Goal: Task Accomplishment & Management: Use online tool/utility

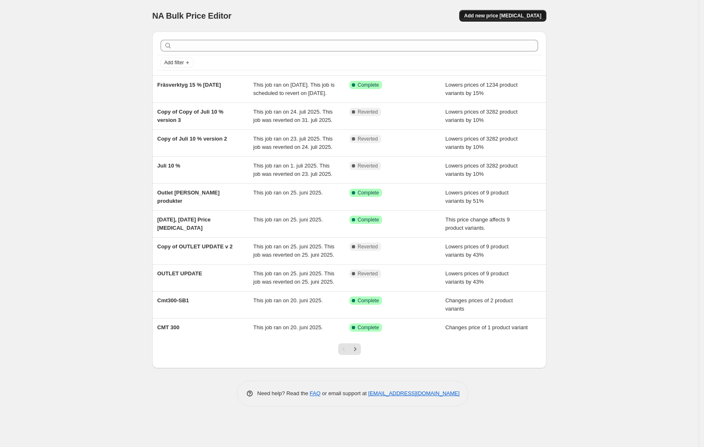
click at [515, 13] on span "Add new price [MEDICAL_DATA]" at bounding box center [502, 15] width 77 height 7
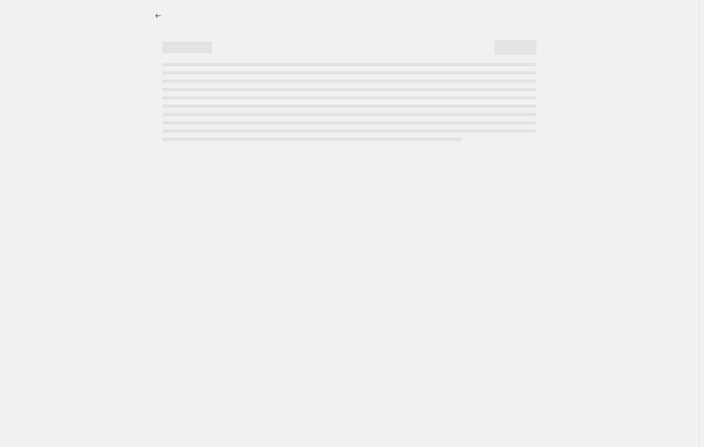
select select "percentage"
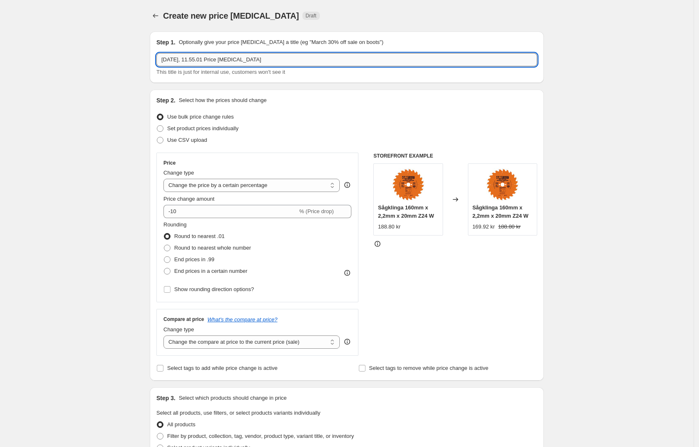
click at [273, 54] on input "[DATE], 11.55.01 Price [MEDICAL_DATA]" at bounding box center [346, 59] width 381 height 13
type input "Sågblad & Fräshuvuden 15 %"
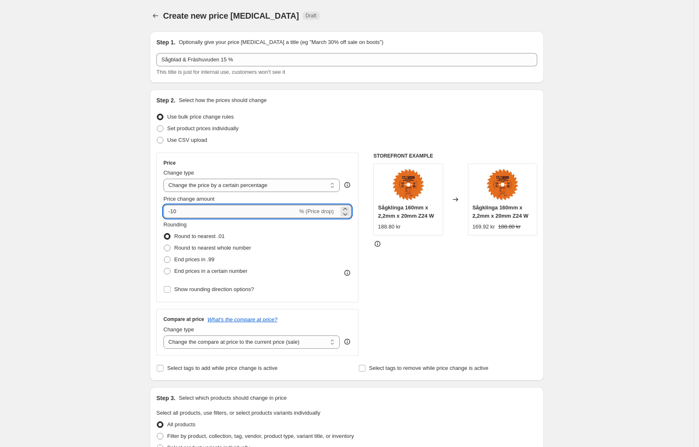
click at [204, 211] on input "-10" at bounding box center [231, 211] width 134 height 13
drag, startPoint x: 204, startPoint y: 211, endPoint x: 170, endPoint y: 210, distance: 33.6
click at [170, 210] on input "-10" at bounding box center [231, 211] width 134 height 13
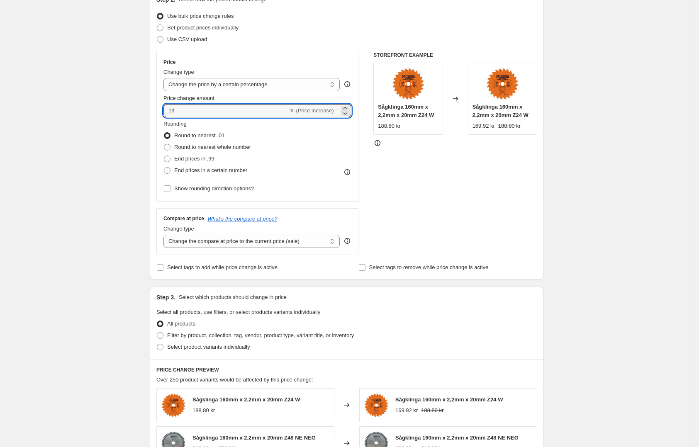
scroll to position [104, 0]
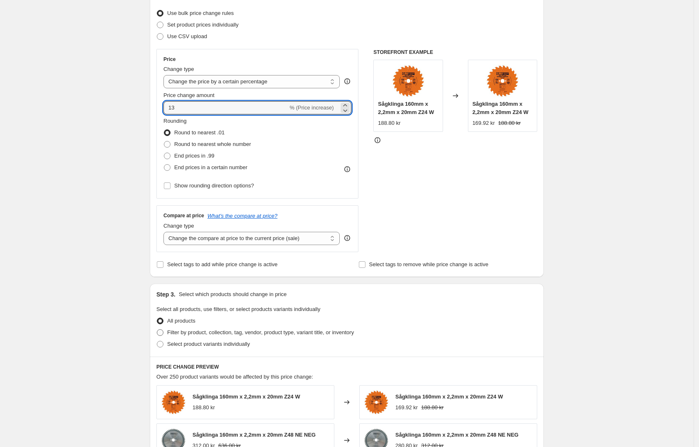
type input "13"
click at [269, 336] on span "Filter by product, collection, tag, vendor, product type, variant title, or inv…" at bounding box center [260, 333] width 187 height 6
click at [157, 330] on input "Filter by product, collection, tag, vendor, product type, variant title, or inv…" at bounding box center [157, 330] width 0 height 0
radio input "true"
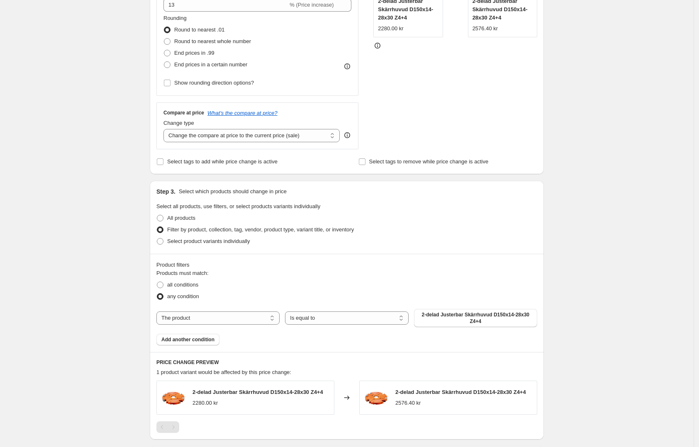
scroll to position [208, 0]
click at [452, 321] on span "2-delad Justerbar Skärrhuvud D150x14-28x30 Z4+4" at bounding box center [475, 317] width 113 height 13
click at [261, 320] on select "The product The product's collection The product's tag The product's vendor The…" at bounding box center [217, 317] width 123 height 13
select select "collection"
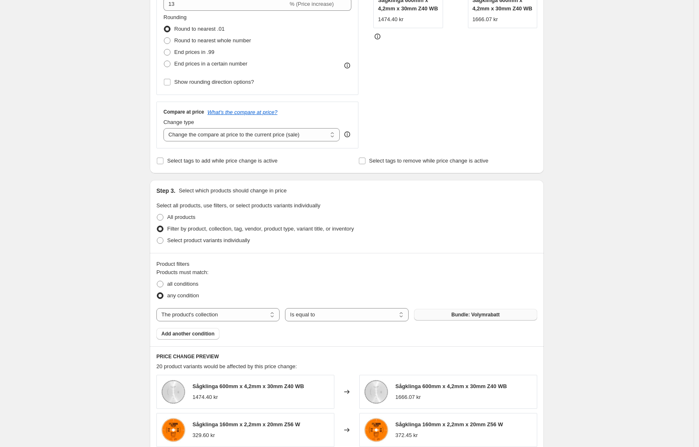
click at [495, 321] on button "Bundle: Volymrabatt" at bounding box center [475, 315] width 123 height 12
click at [447, 316] on button "Bundle: Volymrabatt" at bounding box center [475, 315] width 123 height 12
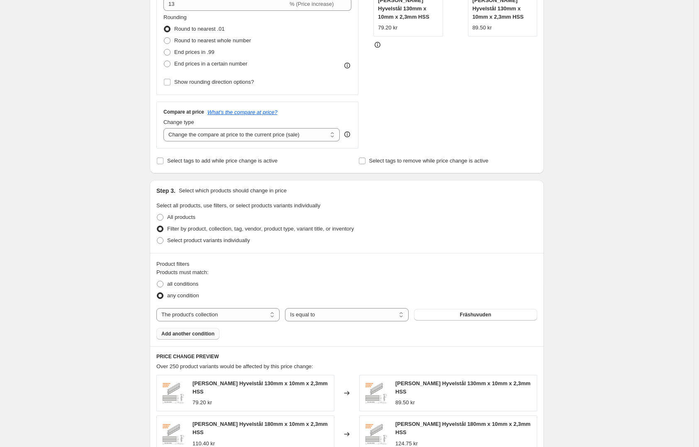
click at [195, 337] on span "Add another condition" at bounding box center [187, 334] width 53 height 7
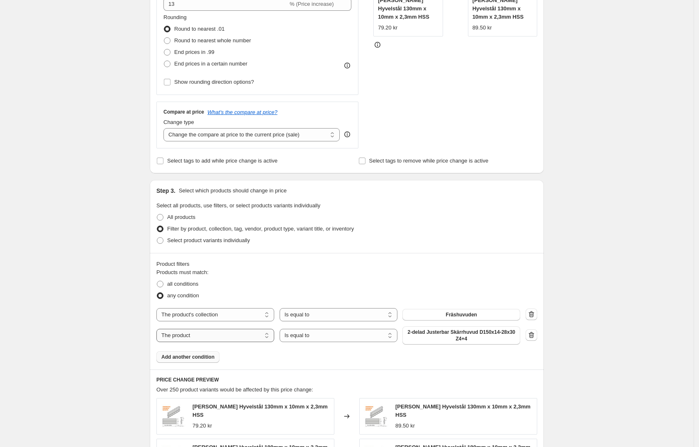
click at [236, 338] on select "The product The product's collection The product's tag The product's vendor The…" at bounding box center [215, 335] width 118 height 13
select select "collection"
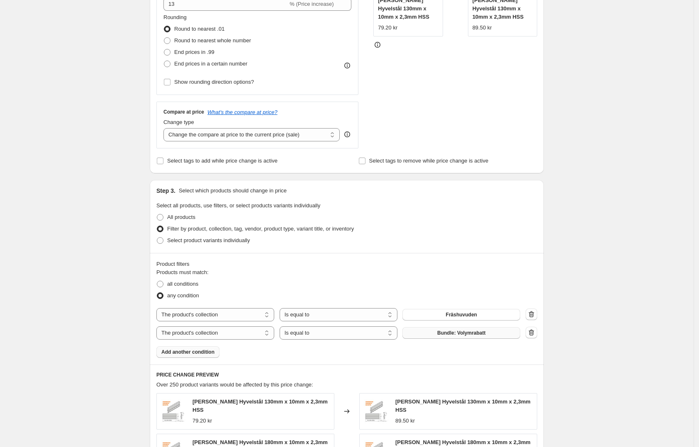
click at [477, 339] on button "Bundle: Volymrabatt" at bounding box center [462, 333] width 118 height 12
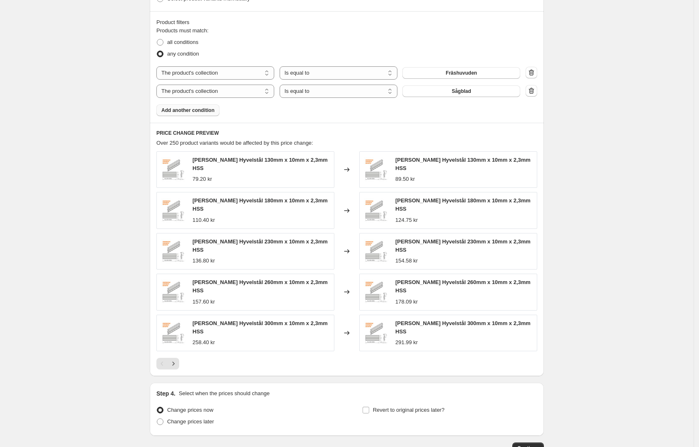
scroll to position [496, 0]
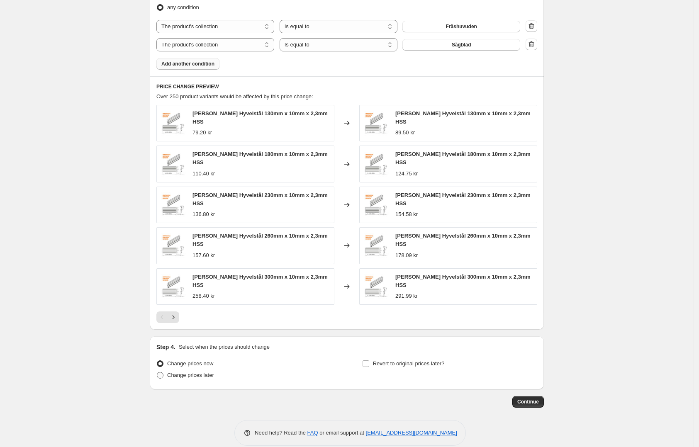
click at [192, 371] on span "Change prices later" at bounding box center [190, 375] width 47 height 8
click at [157, 372] on input "Change prices later" at bounding box center [157, 372] width 0 height 0
radio input "true"
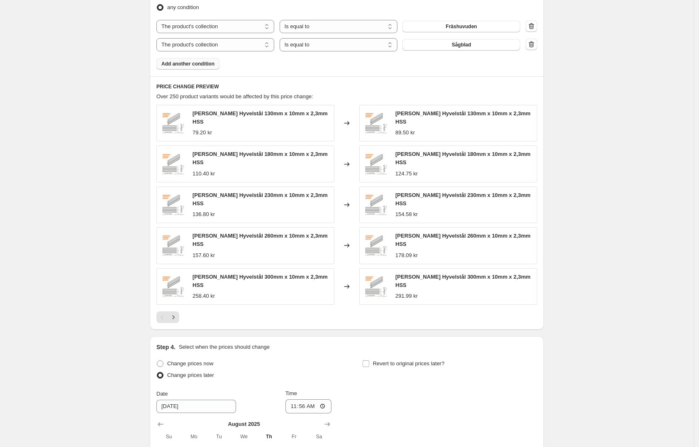
click at [388, 359] on div "Revert to original prices later?" at bounding box center [449, 370] width 175 height 25
click at [378, 361] on span "Revert to original prices later?" at bounding box center [409, 364] width 72 height 6
click at [369, 361] on input "Revert to original prices later?" at bounding box center [366, 364] width 7 height 7
checkbox input "true"
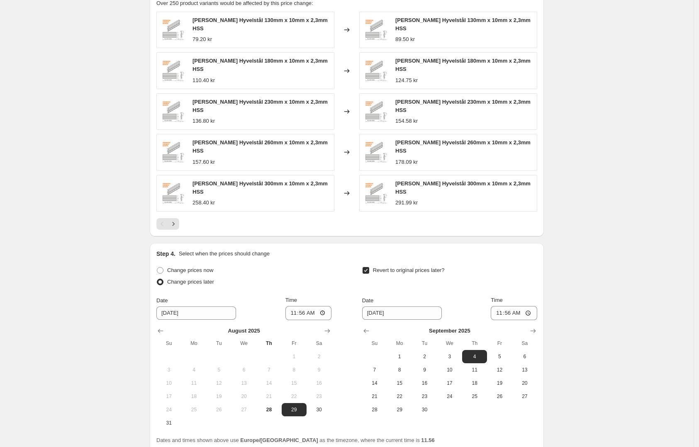
scroll to position [600, 0]
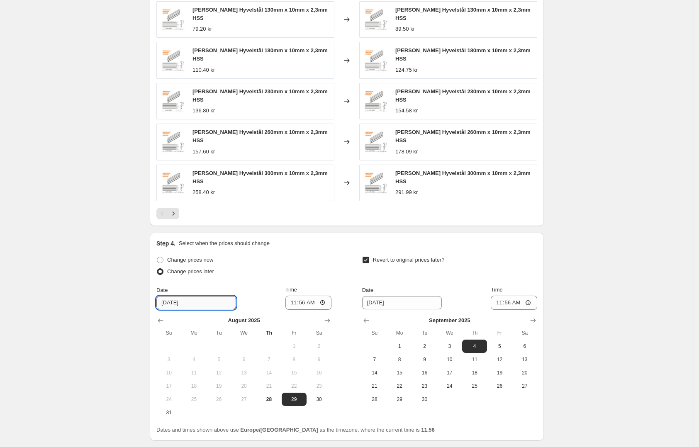
click at [215, 296] on input "[DATE]" at bounding box center [196, 302] width 80 height 13
click at [185, 296] on input "[DATE]" at bounding box center [196, 302] width 80 height 13
click at [172, 296] on input "[DATE]" at bounding box center [196, 302] width 80 height 13
click at [330, 319] on icon "Show next month, September 2025" at bounding box center [327, 321] width 5 height 4
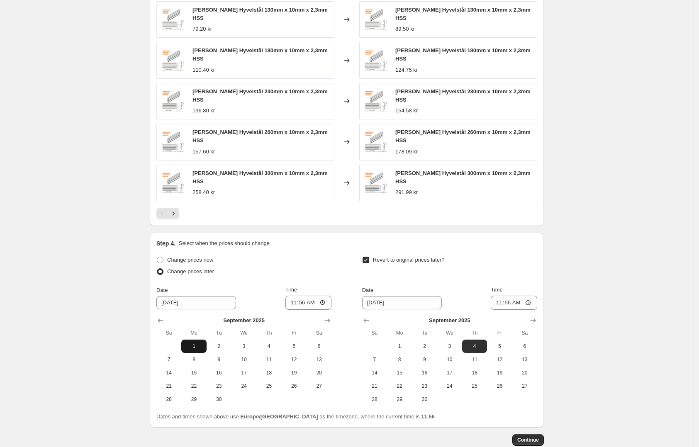
click at [196, 343] on span "1" at bounding box center [194, 346] width 18 height 7
type input "[DATE]"
click at [310, 296] on input "11:56" at bounding box center [309, 303] width 46 height 14
type input "00:01"
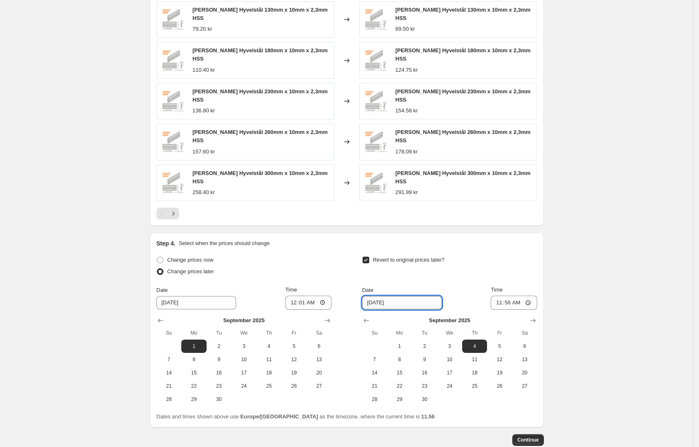
click at [372, 296] on input "[DATE]" at bounding box center [402, 302] width 80 height 13
click at [368, 319] on icon "Show previous month, August 2025" at bounding box center [366, 321] width 5 height 4
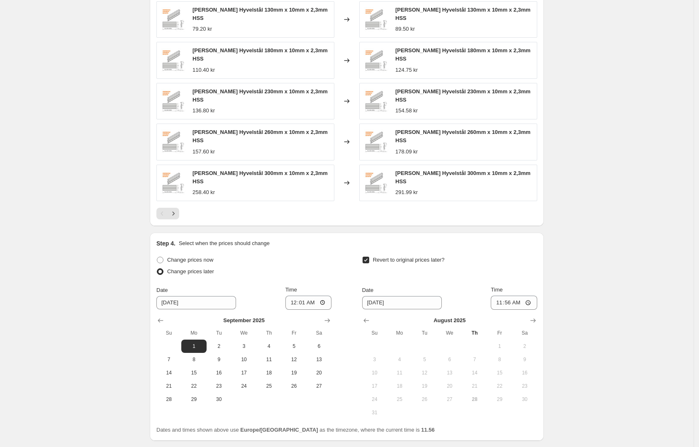
click at [378, 410] on span "31" at bounding box center [375, 413] width 18 height 7
click at [376, 410] on span "31" at bounding box center [375, 413] width 18 height 7
click at [535, 315] on button "Show next month, September 2025" at bounding box center [533, 321] width 12 height 12
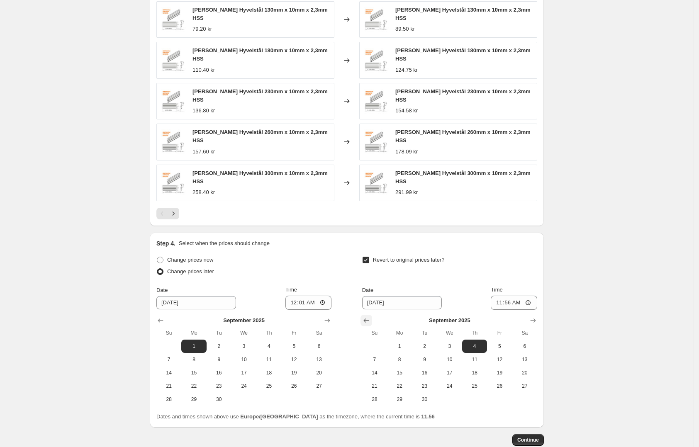
click at [371, 317] on icon "Show previous month, August 2025" at bounding box center [366, 321] width 8 height 8
click at [371, 317] on icon "Show previous month, June 2025" at bounding box center [366, 321] width 8 height 8
click at [371, 317] on icon "Show previous month, May 2025" at bounding box center [366, 321] width 8 height 8
click at [371, 317] on icon "Show previous month, April 2025" at bounding box center [366, 321] width 8 height 8
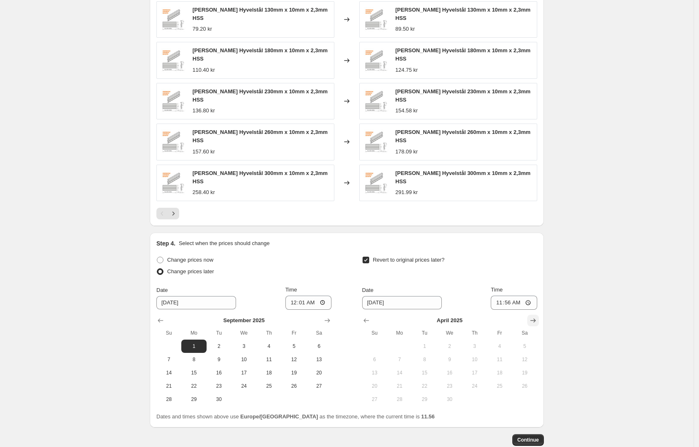
click at [532, 315] on button "Show next month, May 2025" at bounding box center [533, 321] width 12 height 12
click at [532, 315] on button "Show next month, June 2025" at bounding box center [533, 321] width 12 height 12
click at [532, 315] on button "Show next month, August 2025" at bounding box center [533, 321] width 12 height 12
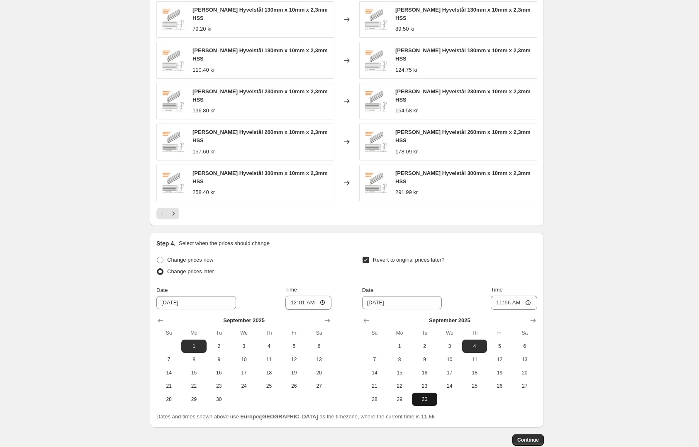
click at [431, 396] on span "30" at bounding box center [424, 399] width 18 height 7
type input "[DATE]"
click at [519, 296] on input "11:56" at bounding box center [514, 303] width 46 height 14
click at [512, 296] on input "11:56" at bounding box center [514, 303] width 46 height 14
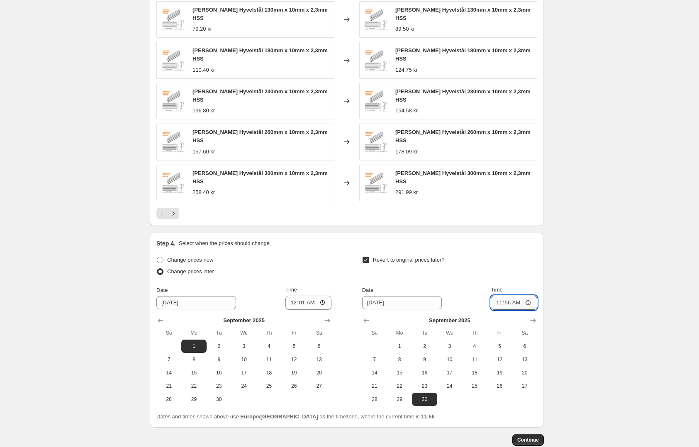
click at [512, 296] on input "11:56" at bounding box center [514, 303] width 46 height 14
click at [512, 296] on input "23:59" at bounding box center [514, 303] width 46 height 14
type input "23:59"
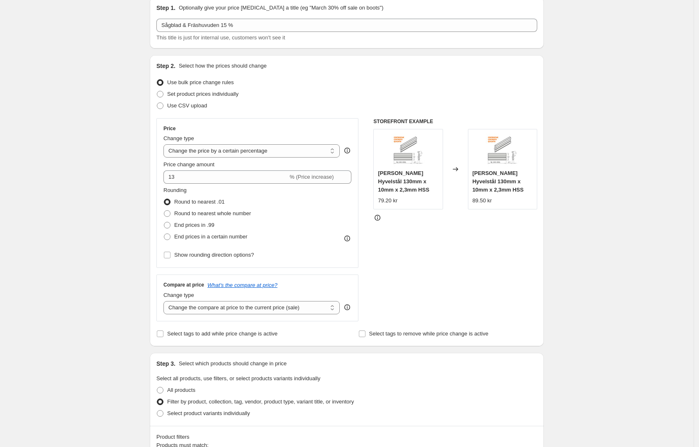
scroll to position [29, 0]
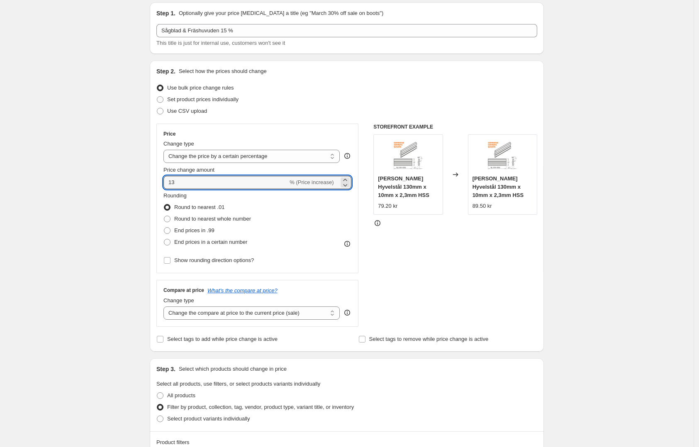
drag, startPoint x: 221, startPoint y: 186, endPoint x: 155, endPoint y: 190, distance: 66.1
click at [155, 190] on div "Step 2. Select how the prices should change Use bulk price change rules Set pro…" at bounding box center [347, 206] width 394 height 291
click at [420, 252] on div "STOREFRONT EXAMPLE [PERSON_NAME] Hyvelstål 130mm x 10mm x 2,3mm HSS 79.20 kr Ch…" at bounding box center [456, 225] width 164 height 203
drag, startPoint x: 216, startPoint y: 185, endPoint x: 146, endPoint y: 191, distance: 70.0
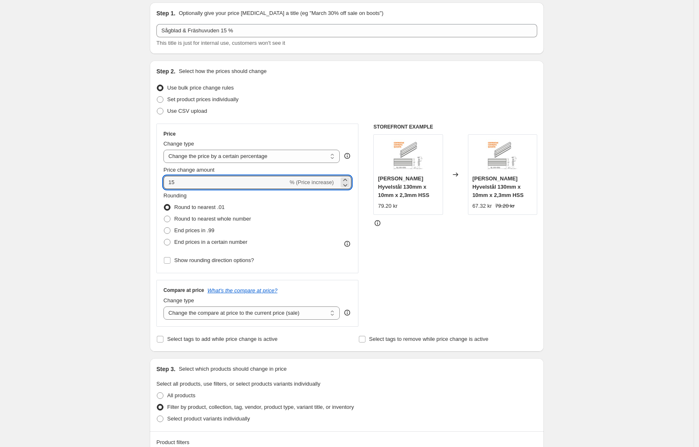
type input "15"
click at [481, 268] on div "STOREFRONT EXAMPLE [PERSON_NAME] Hyvelstål 130mm x 10mm x 2,3mm HSS 79.20 kr Ch…" at bounding box center [456, 225] width 164 height 203
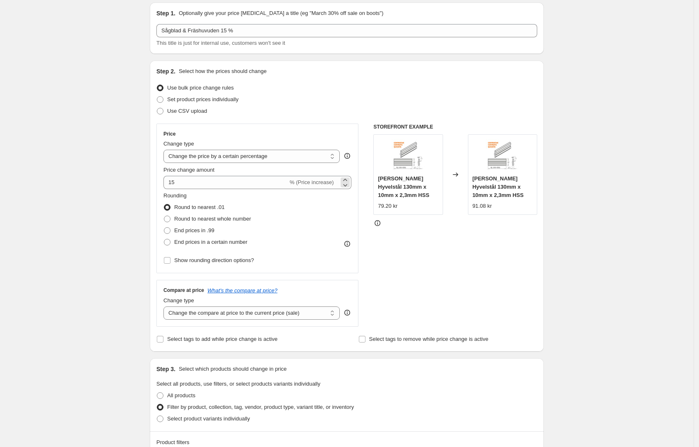
click at [321, 188] on div "15 % (Price increase)" at bounding box center [258, 182] width 188 height 13
click at [332, 186] on div "% (Price increase)" at bounding box center [312, 182] width 44 height 8
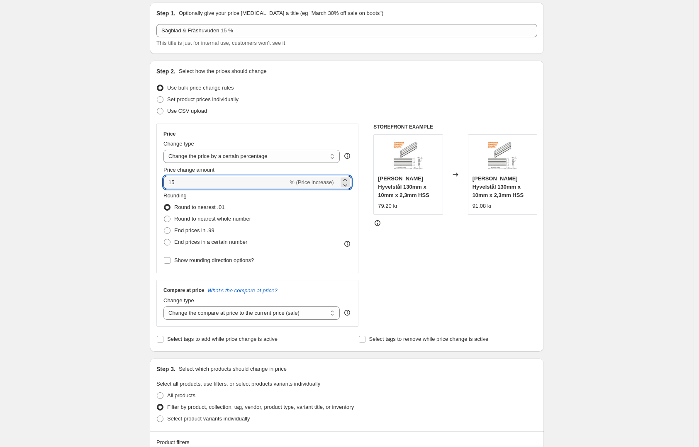
drag, startPoint x: 270, startPoint y: 186, endPoint x: 148, endPoint y: 189, distance: 122.5
type input "-15"
click at [442, 259] on div "STOREFRONT EXAMPLE [PERSON_NAME] Hyvelstål 130mm x 10mm x 2,3mm HSS 79.20 kr Ch…" at bounding box center [456, 225] width 164 height 203
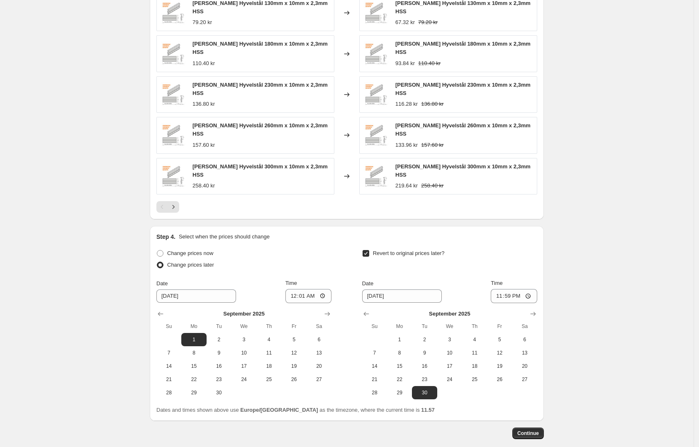
scroll to position [637, 0]
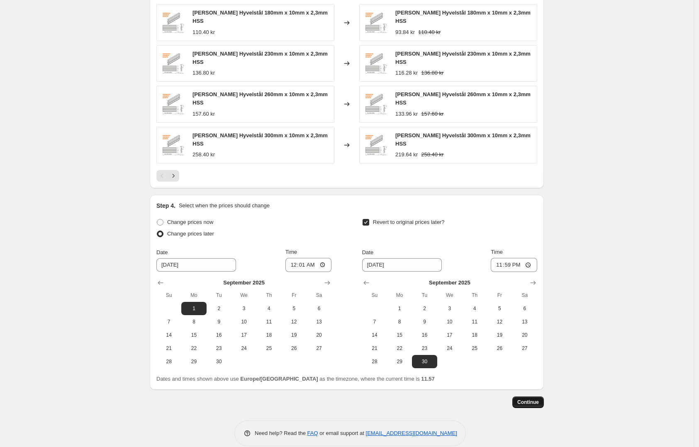
click at [525, 399] on span "Continue" at bounding box center [529, 402] width 22 height 7
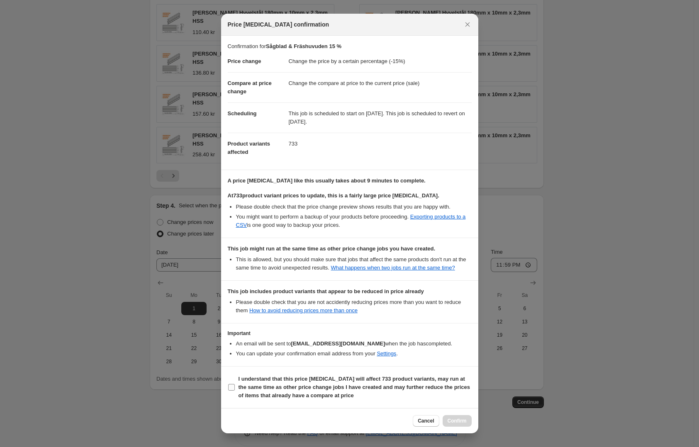
click at [286, 393] on b "I understand that this price [MEDICAL_DATA] will affect 733 product variants, m…" at bounding box center [355, 387] width 232 height 23
click at [235, 391] on input "I understand that this price [MEDICAL_DATA] will affect 733 product variants, m…" at bounding box center [231, 387] width 7 height 7
checkbox input "true"
click at [454, 418] on button "Confirm" at bounding box center [457, 421] width 29 height 12
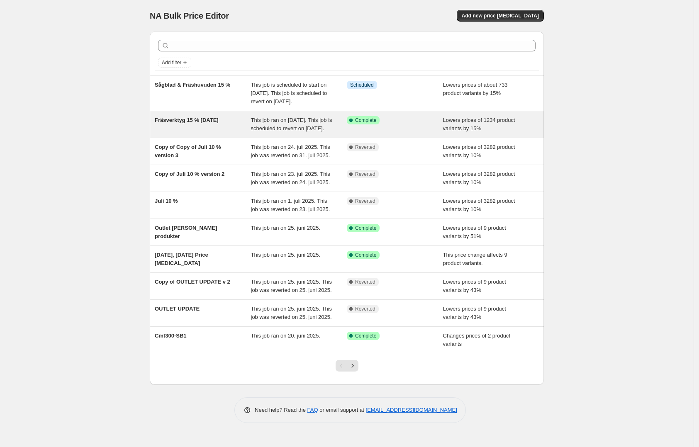
click at [395, 133] on div "Success Complete Complete" at bounding box center [395, 124] width 96 height 17
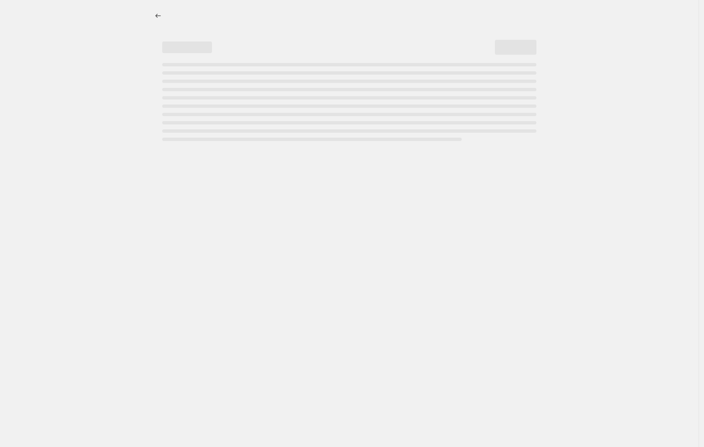
select select "percentage"
select select "collection"
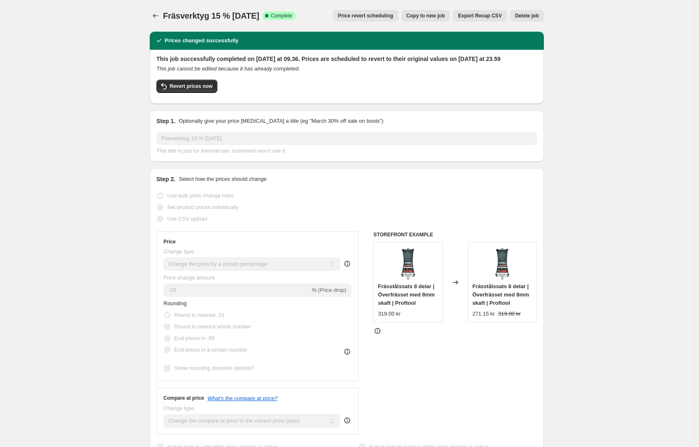
drag, startPoint x: 347, startPoint y: 61, endPoint x: 503, endPoint y: 70, distance: 156.3
click at [503, 63] on h2 "This job successfully completed on [DATE] at 09.36. Prices are scheduled to rev…" at bounding box center [346, 59] width 381 height 8
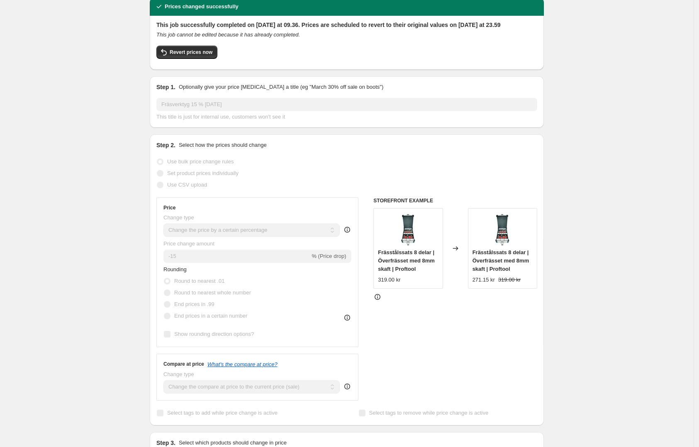
scroll to position [52, 0]
